Goal: Task Accomplishment & Management: Use online tool/utility

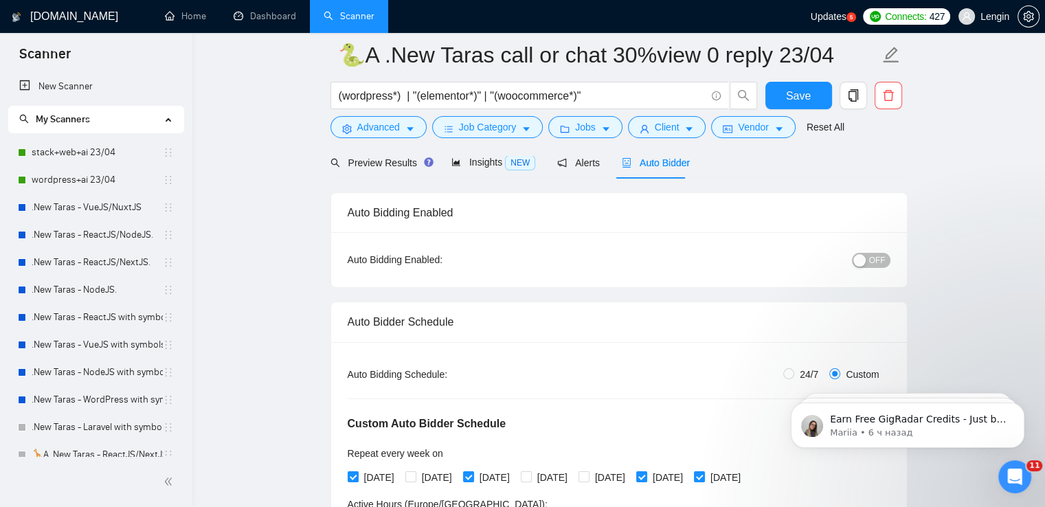
scroll to position [231, 0]
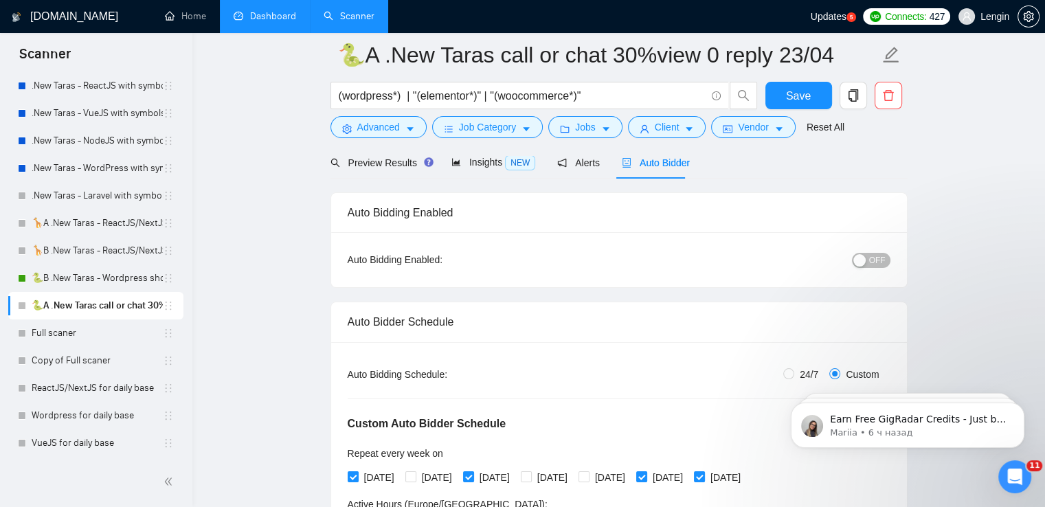
click at [264, 22] on link "Dashboard" at bounding box center [265, 16] width 63 height 12
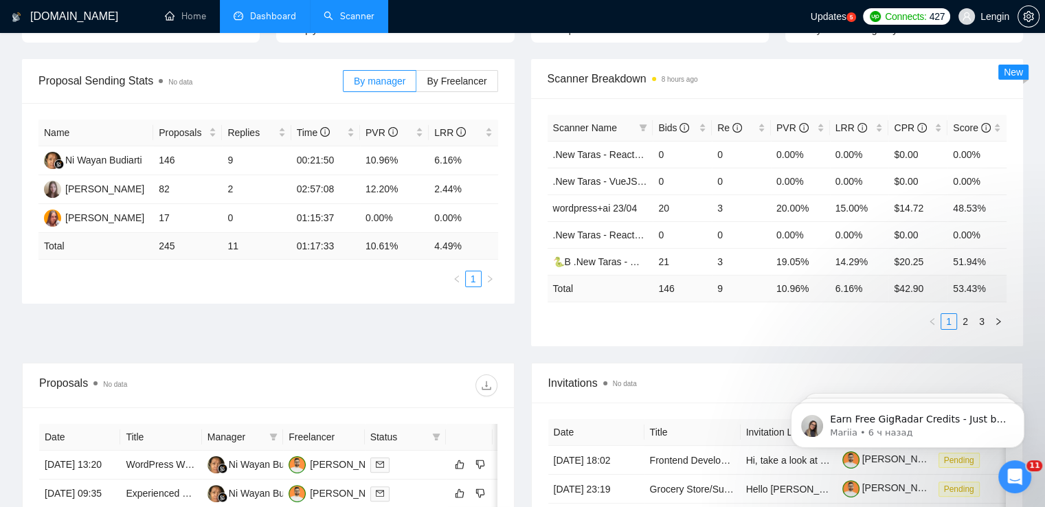
scroll to position [175, 0]
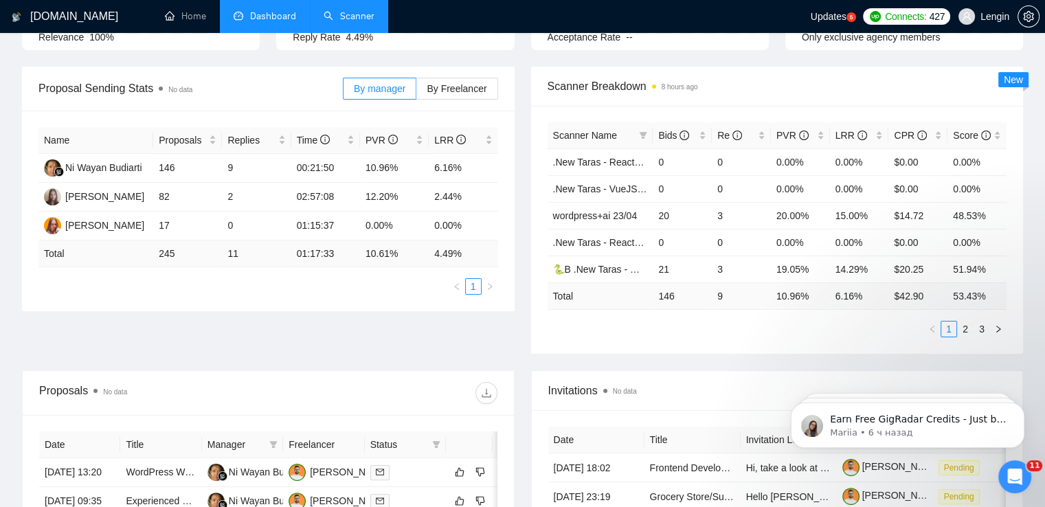
click at [355, 22] on link "Scanner" at bounding box center [348, 16] width 51 height 12
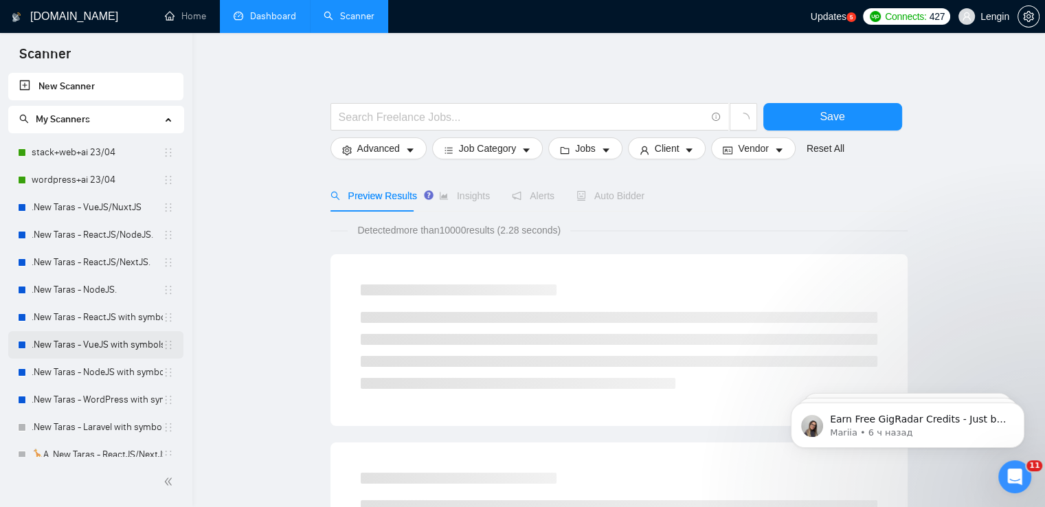
scroll to position [231, 0]
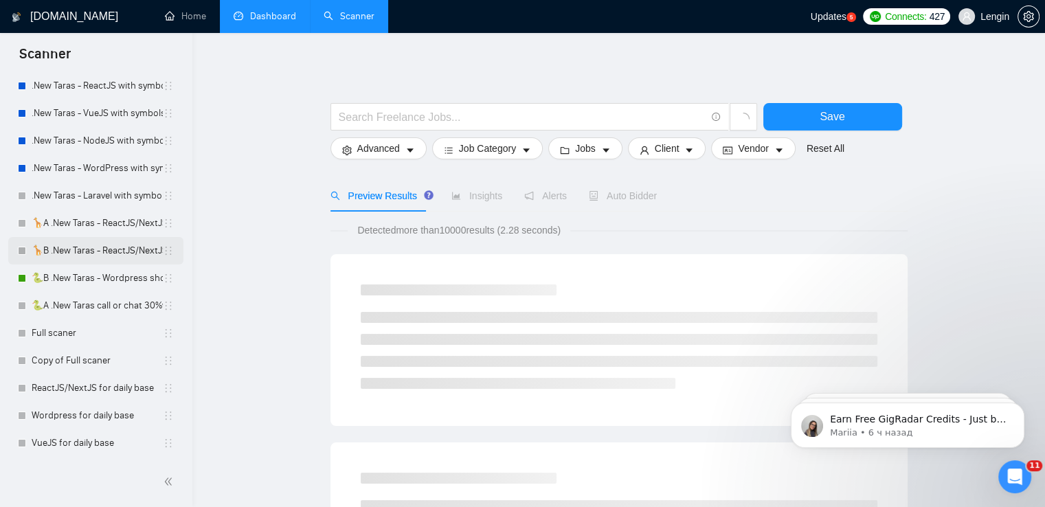
click at [91, 242] on link "🦒B .New Taras - ReactJS/NextJS rel exp 23/04" at bounding box center [97, 250] width 131 height 27
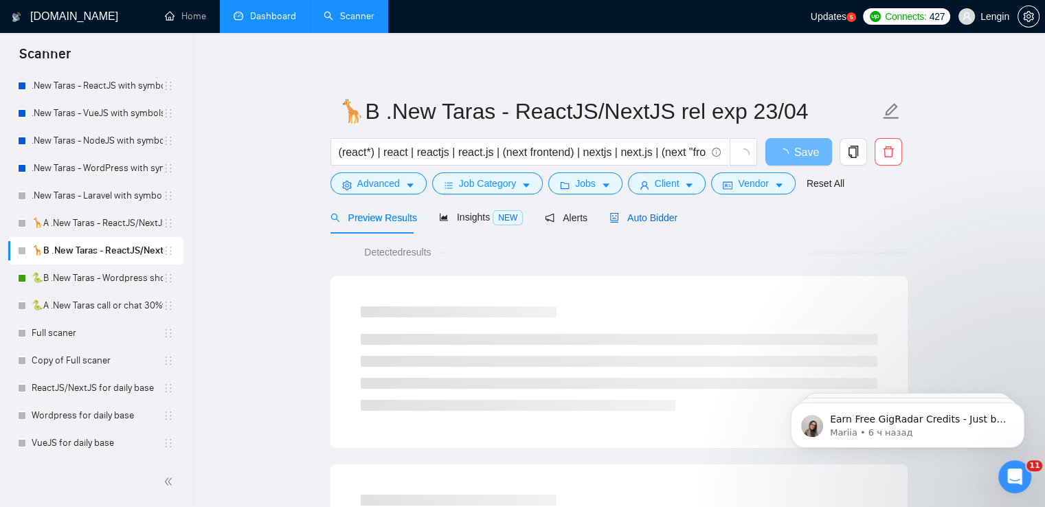
click at [648, 215] on span "Auto Bidder" at bounding box center [643, 217] width 68 height 11
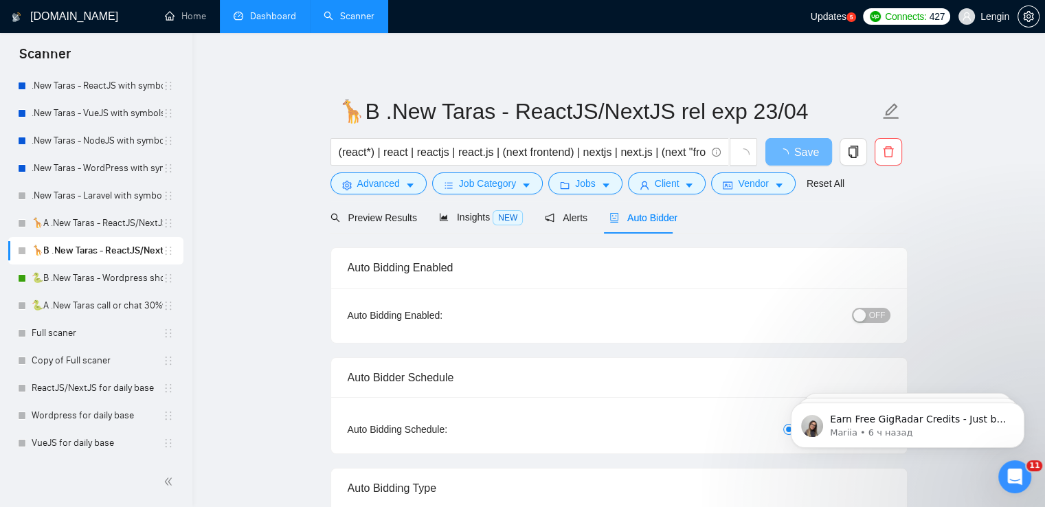
radio input "false"
radio input "true"
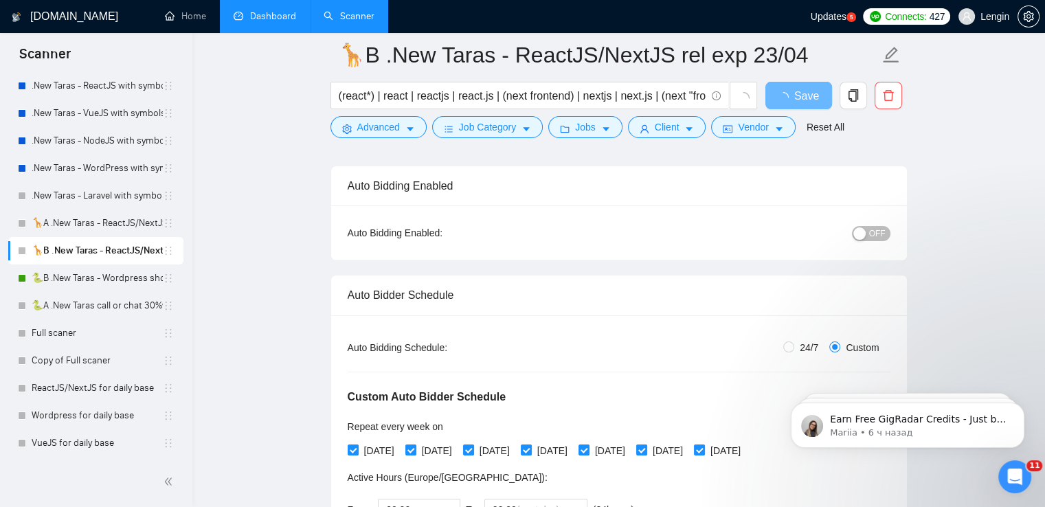
scroll to position [89, 0]
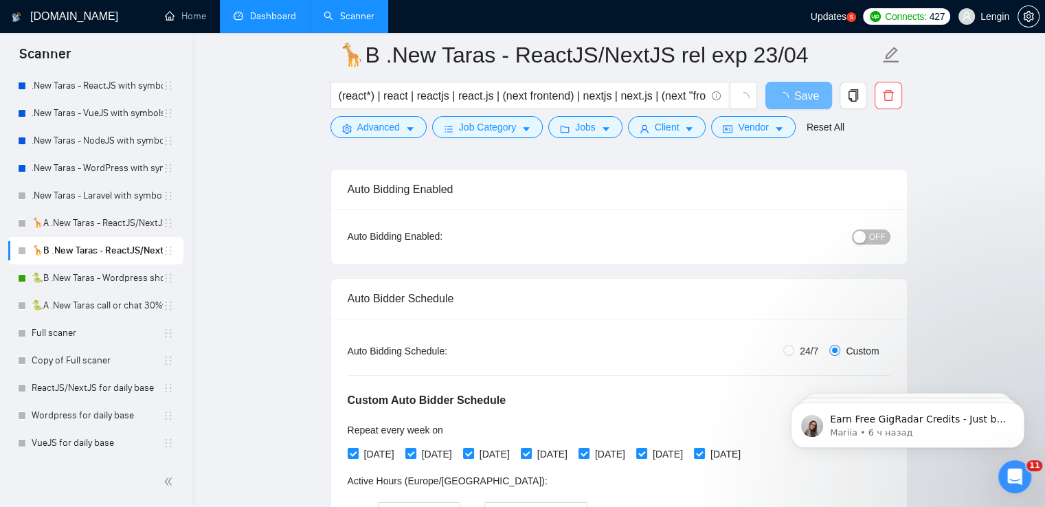
click at [869, 238] on button "OFF" at bounding box center [871, 236] width 38 height 15
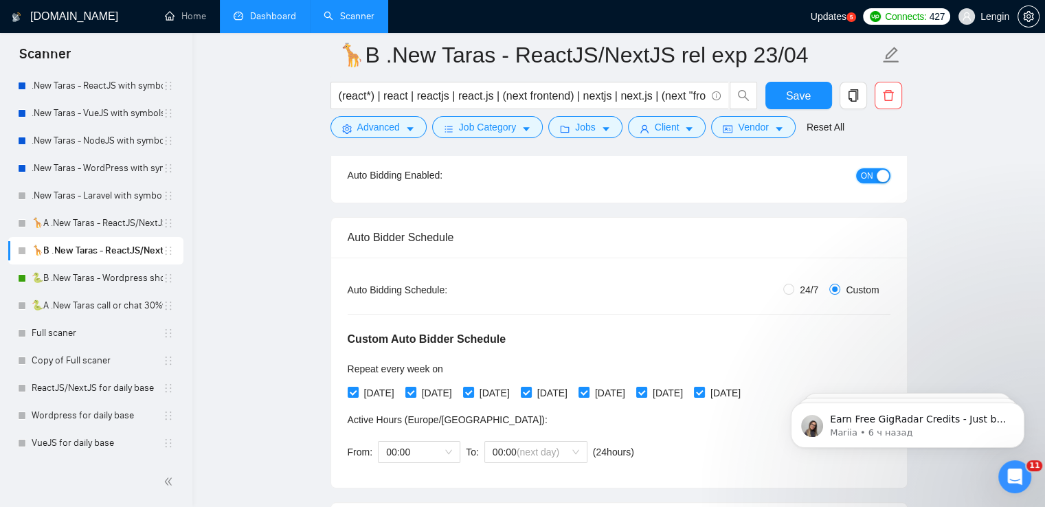
scroll to position [301, 0]
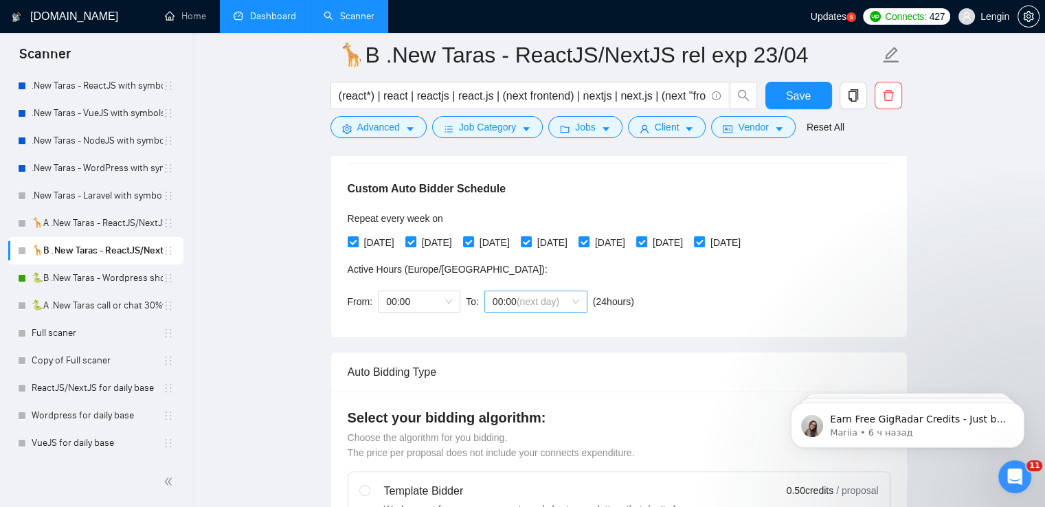
click at [569, 302] on span "00:00 (next day)" at bounding box center [535, 301] width 87 height 21
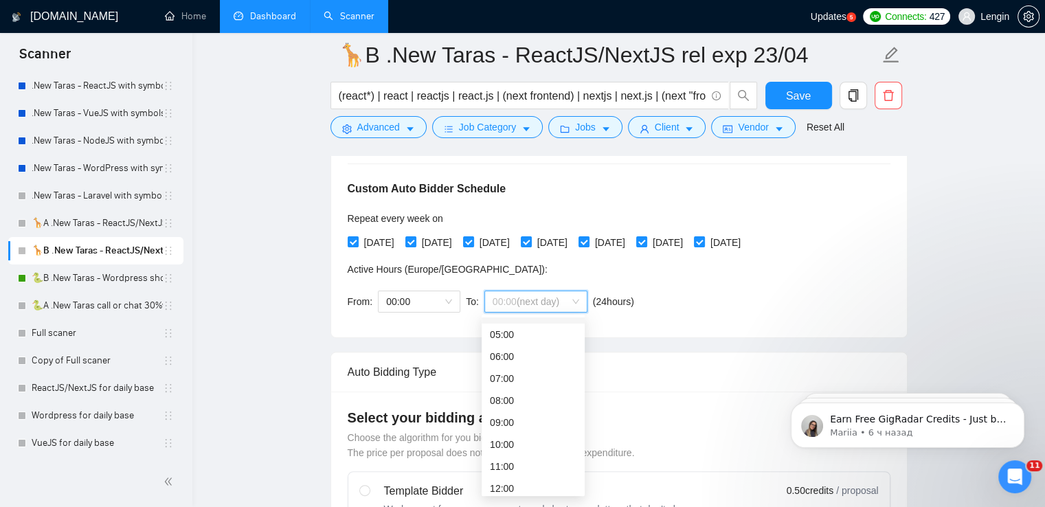
scroll to position [105, 0]
click at [500, 440] on div "10:00" at bounding box center [533, 442] width 87 height 15
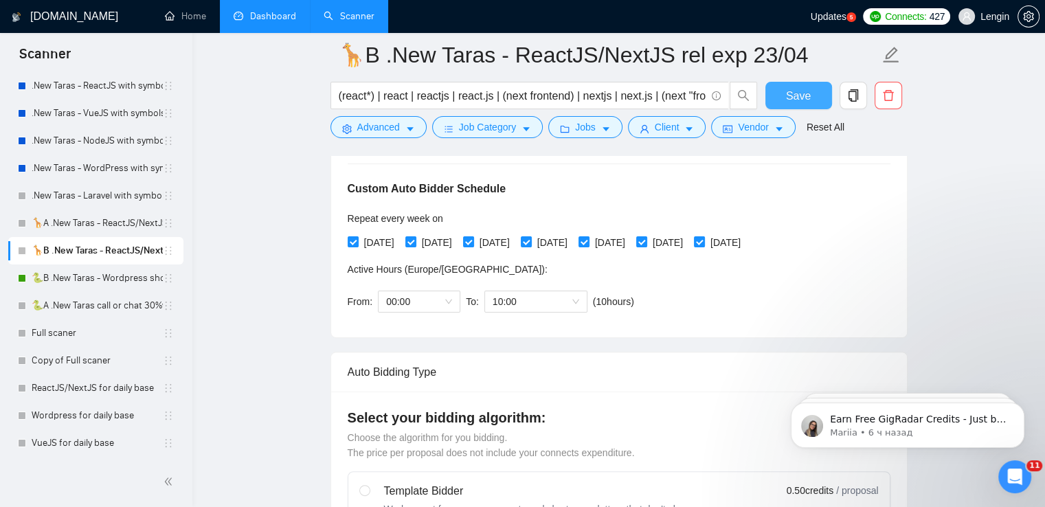
click at [808, 83] on button "Save" at bounding box center [798, 95] width 67 height 27
click at [76, 304] on link "🐍A .New Taras call or chat 30%view 0 reply 23/04" at bounding box center [97, 305] width 131 height 27
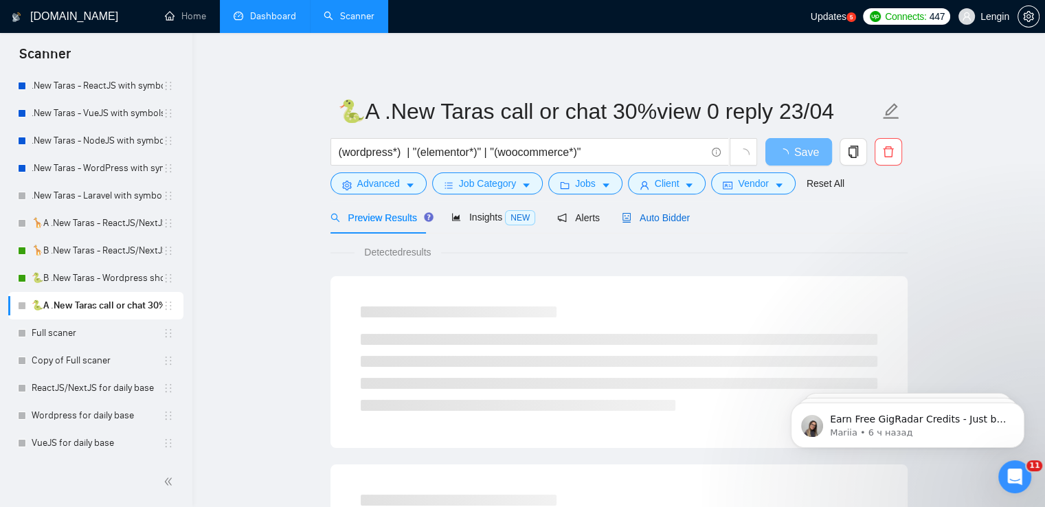
click at [665, 214] on span "Auto Bidder" at bounding box center [656, 217] width 68 height 11
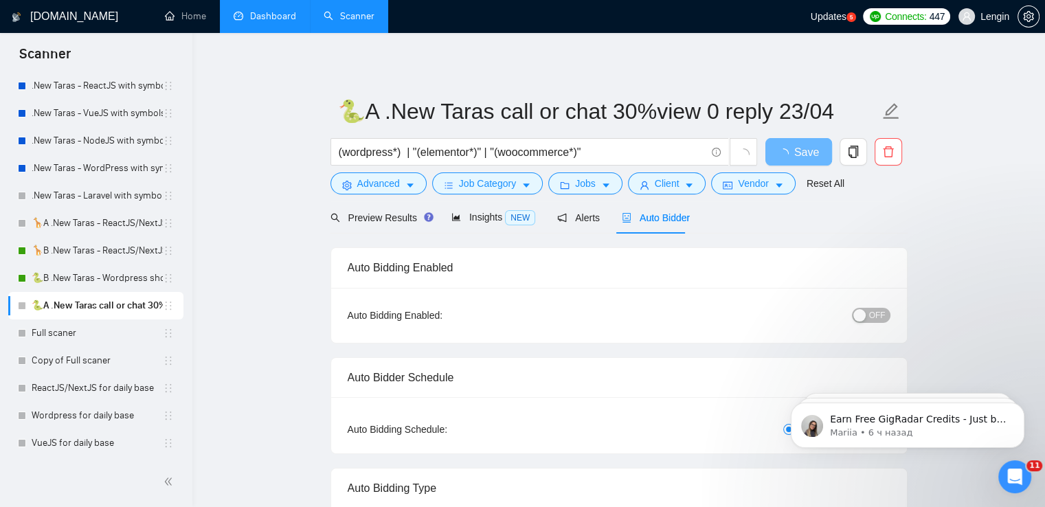
radio input "false"
radio input "true"
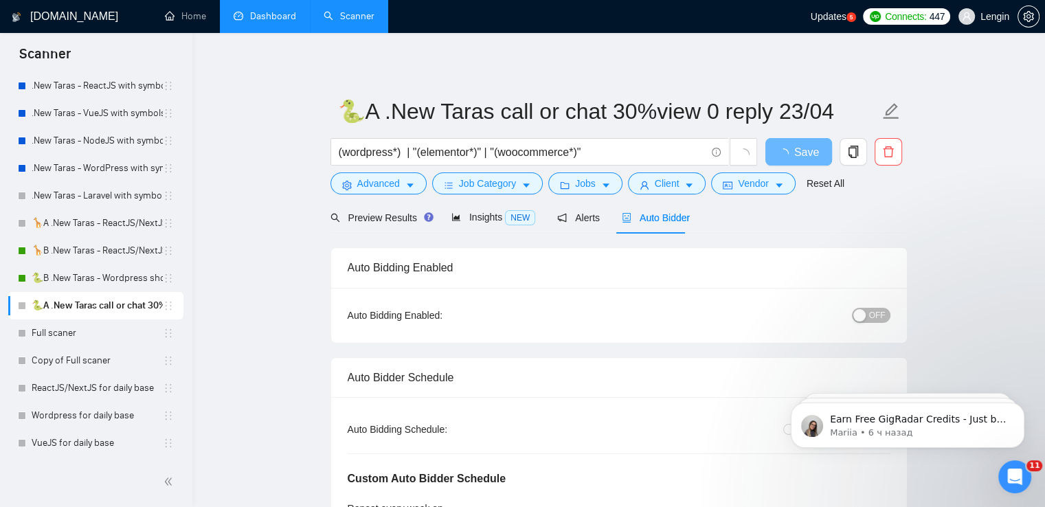
click at [869, 310] on button "OFF" at bounding box center [871, 315] width 38 height 15
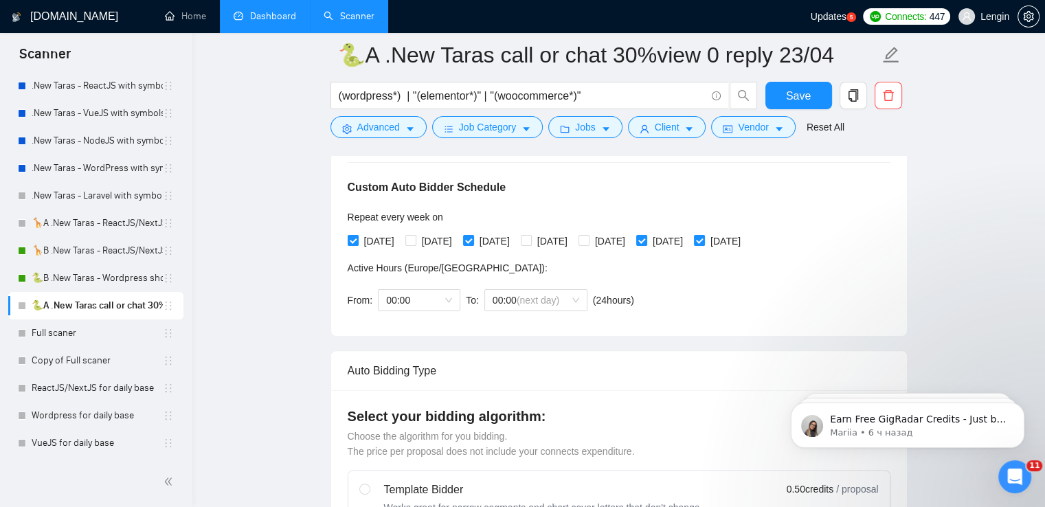
scroll to position [301, 0]
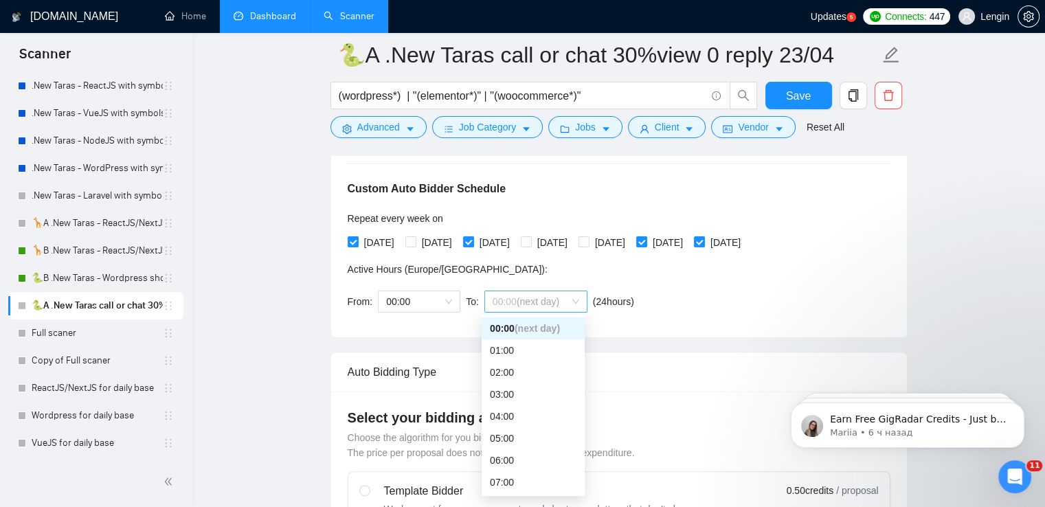
click at [563, 300] on span "00:00 (next day)" at bounding box center [535, 301] width 87 height 21
click at [495, 394] on div "10:00" at bounding box center [533, 394] width 87 height 15
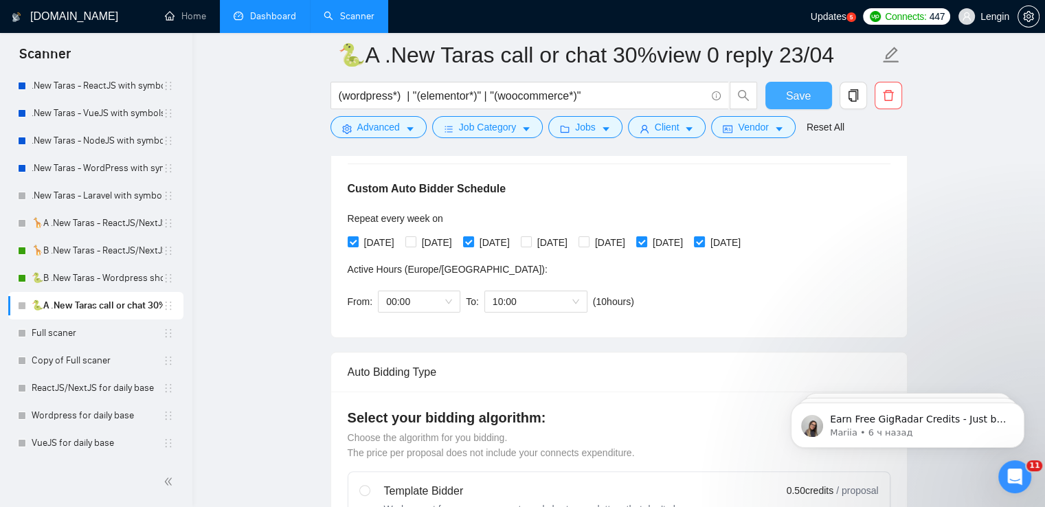
click at [811, 92] on button "Save" at bounding box center [798, 95] width 67 height 27
